Goal: Entertainment & Leisure: Consume media (video, audio)

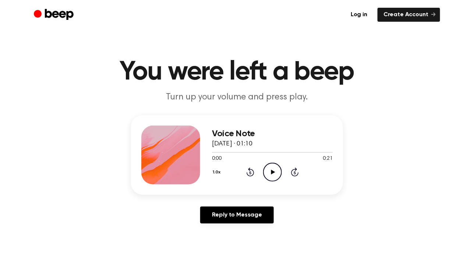
click at [271, 170] on icon "Play Audio" at bounding box center [272, 172] width 19 height 19
click at [273, 174] on icon "Play Audio" at bounding box center [272, 172] width 19 height 19
click at [272, 174] on icon "Play Audio" at bounding box center [272, 172] width 19 height 19
click at [276, 169] on icon "Play Audio" at bounding box center [272, 172] width 19 height 19
